Goal: Check status: Check status

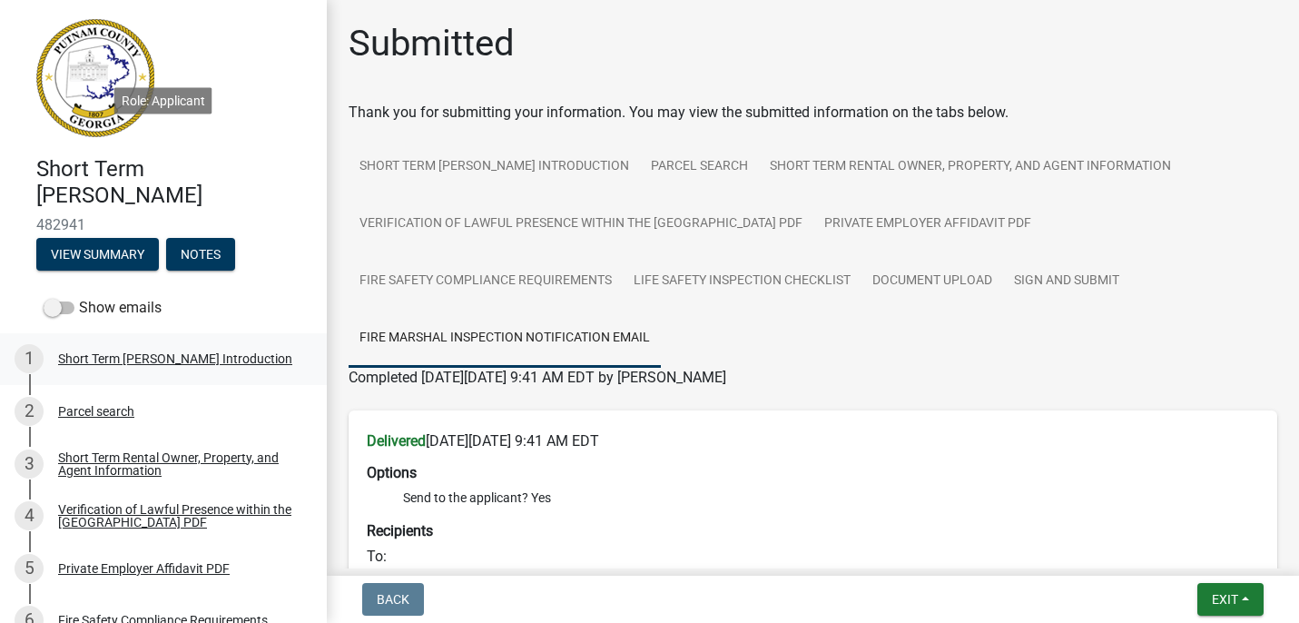
scroll to position [588, 0]
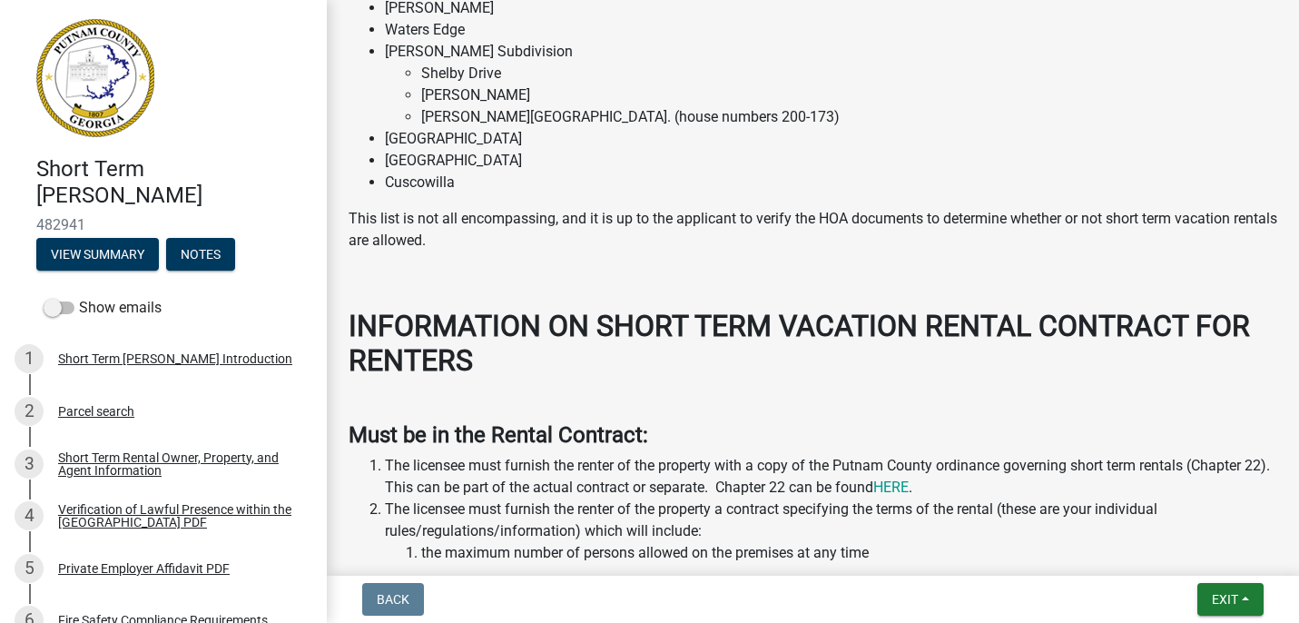
scroll to position [1697, 0]
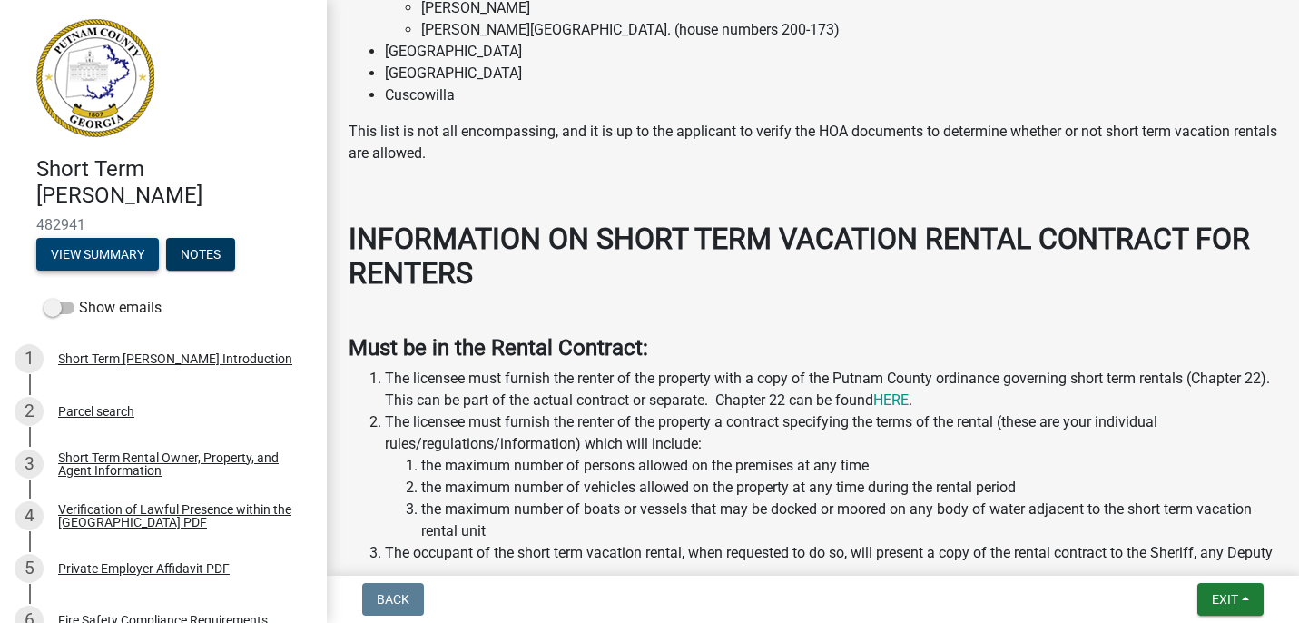
click at [114, 253] on button "View Summary" at bounding box center [97, 254] width 123 height 33
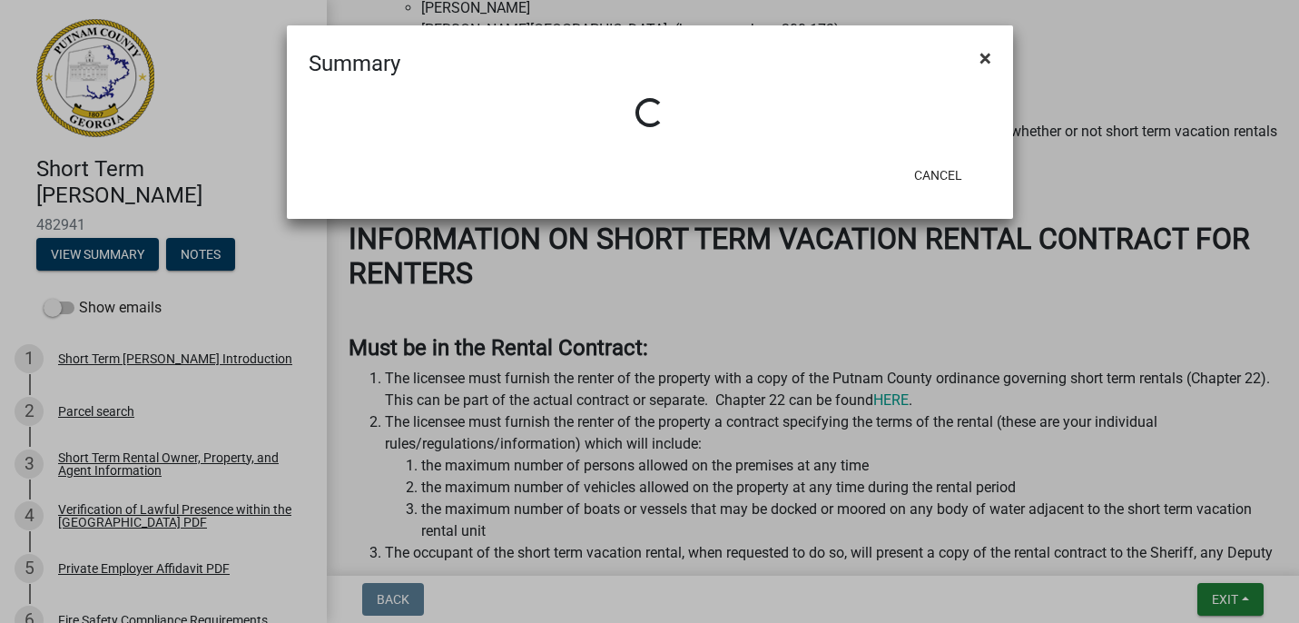
click at [989, 55] on span "×" at bounding box center [986, 57] width 12 height 25
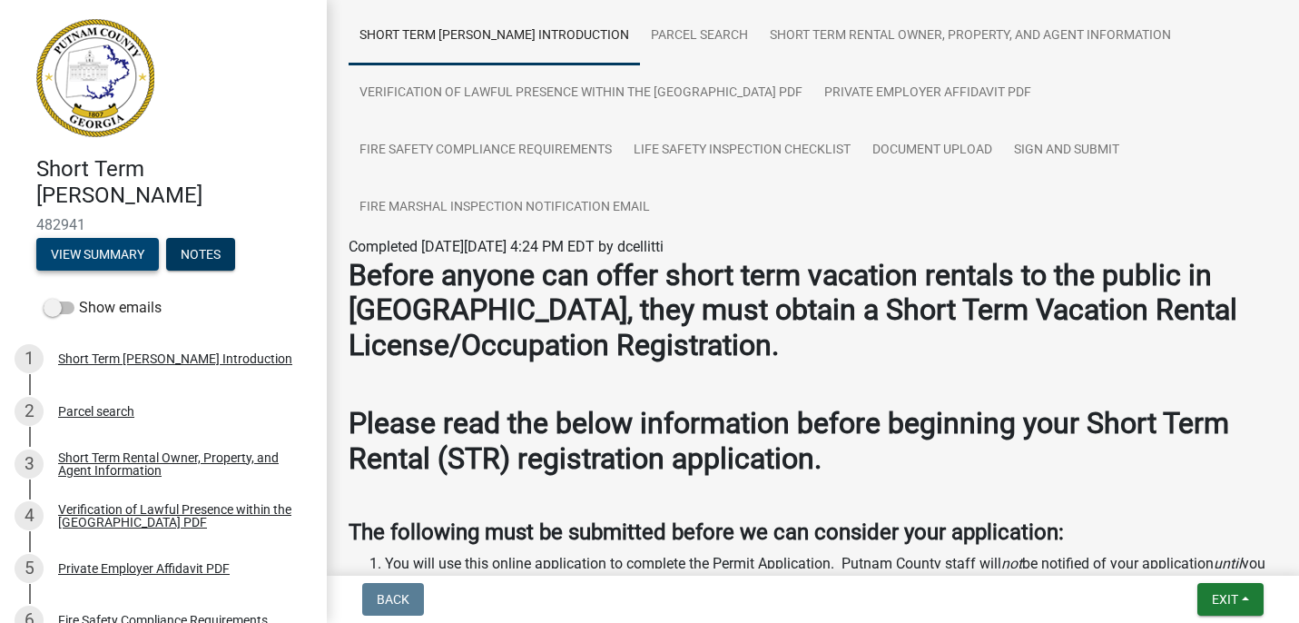
scroll to position [0, 0]
